Goal: Task Accomplishment & Management: Manage account settings

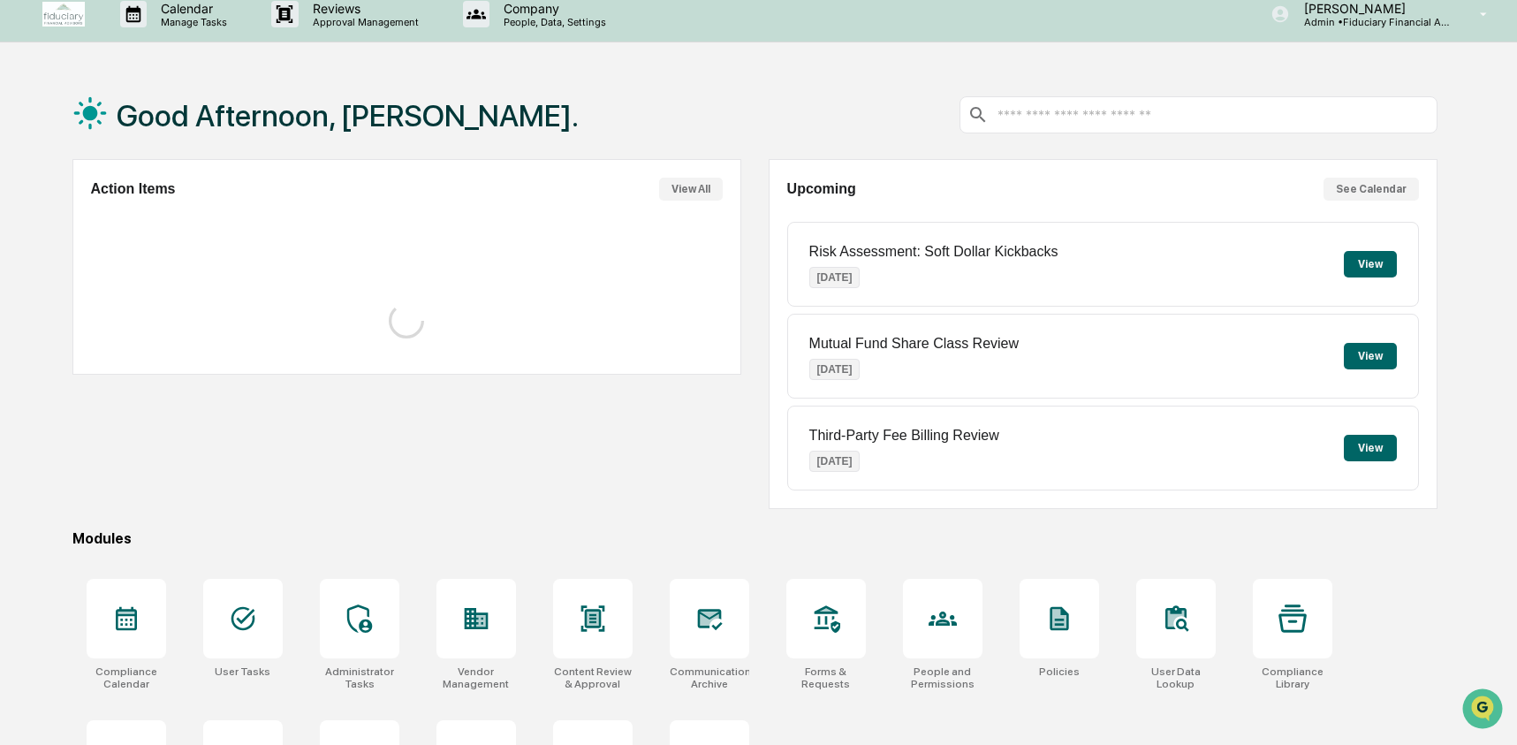
scroll to position [45, 0]
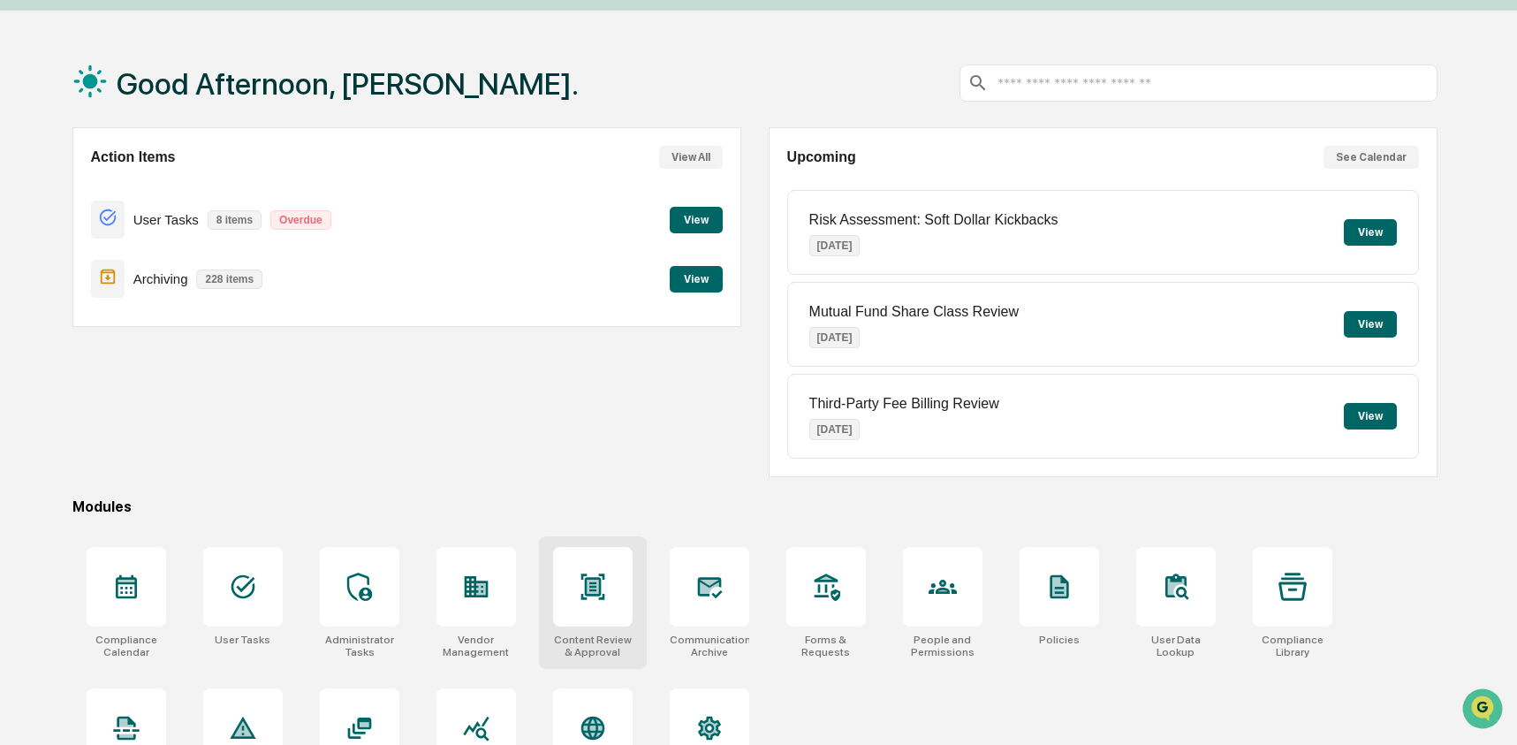
click at [561, 579] on div at bounding box center [593, 587] width 80 height 80
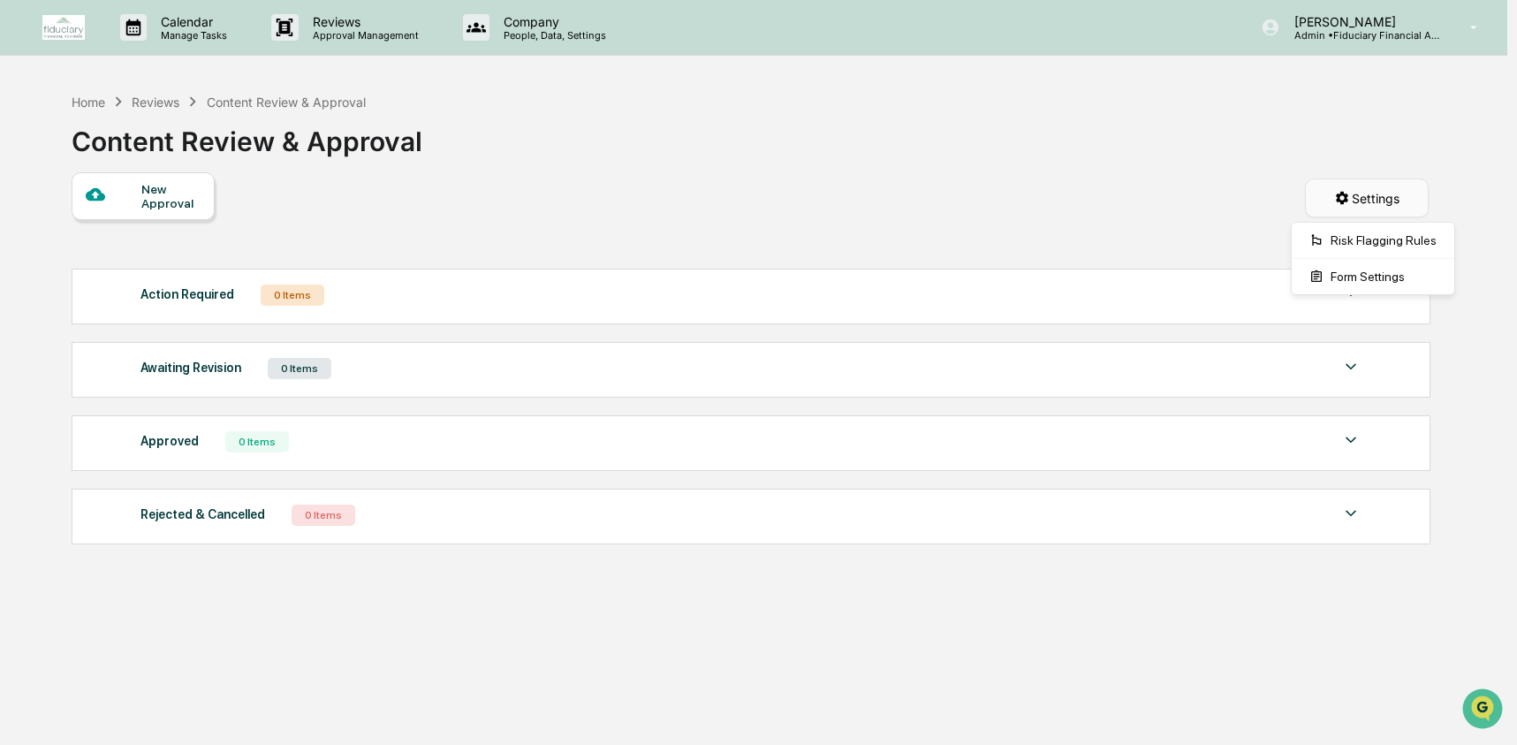
click at [1401, 193] on html "Calendar Manage Tasks Reviews Approval Management Company People, Data, Setting…" at bounding box center [758, 372] width 1517 height 745
click at [1148, 155] on html "Calendar Manage Tasks Reviews Approval Management Company People, Data, Setting…" at bounding box center [763, 372] width 1526 height 745
click at [95, 102] on div "Home" at bounding box center [89, 102] width 34 height 15
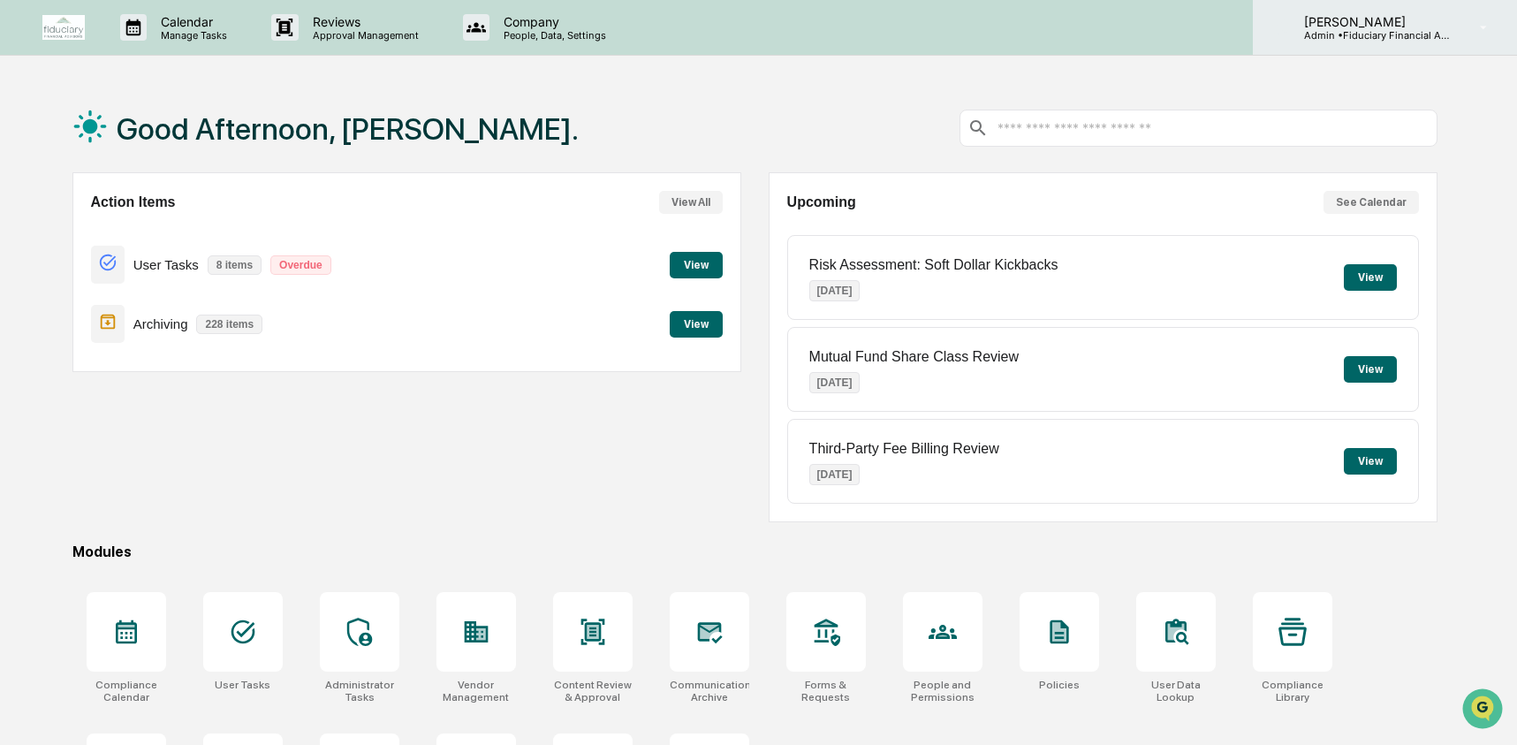
click at [1385, 25] on p "[PERSON_NAME]" at bounding box center [1372, 21] width 164 height 15
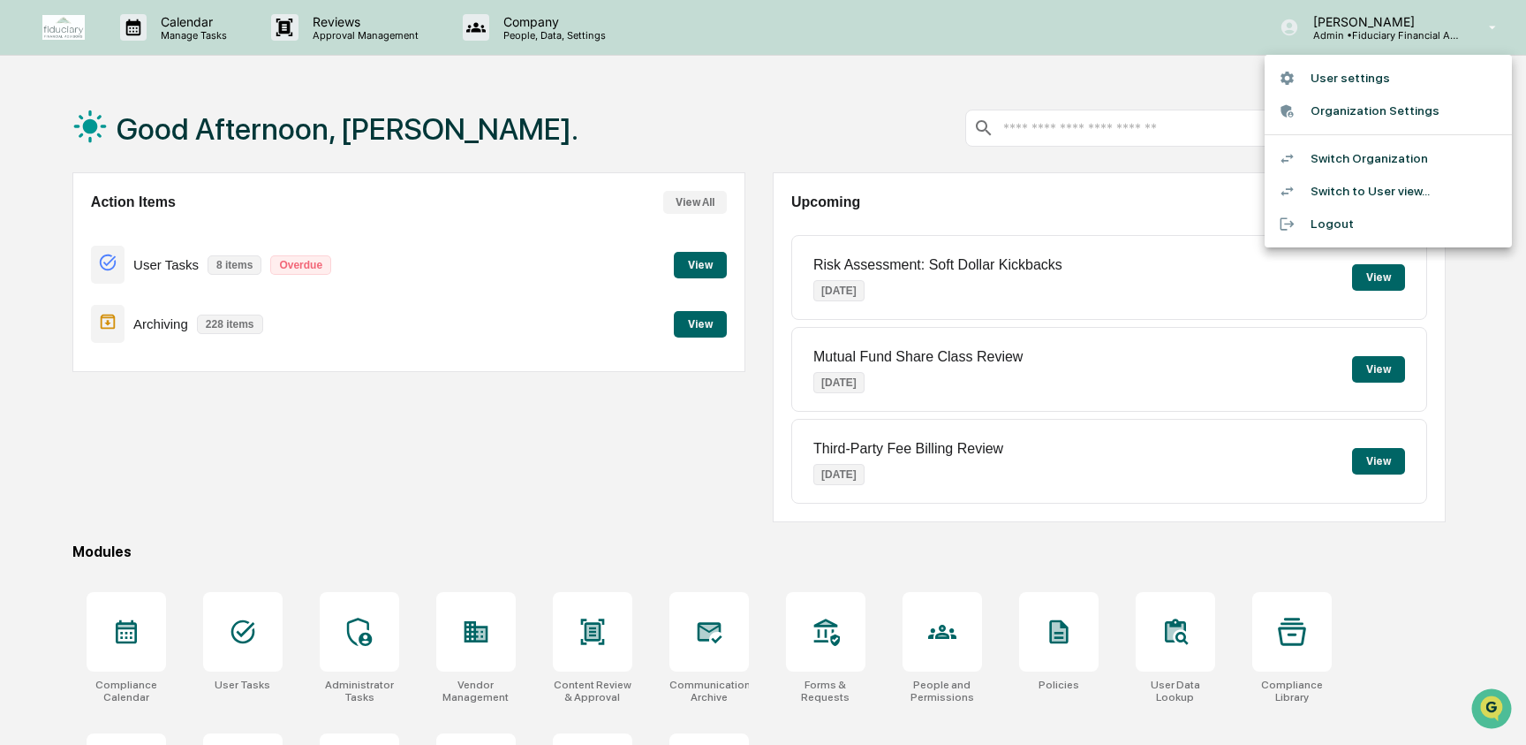
click at [1382, 152] on li "Switch Organization" at bounding box center [1388, 158] width 247 height 33
